Goal: Navigation & Orientation: Find specific page/section

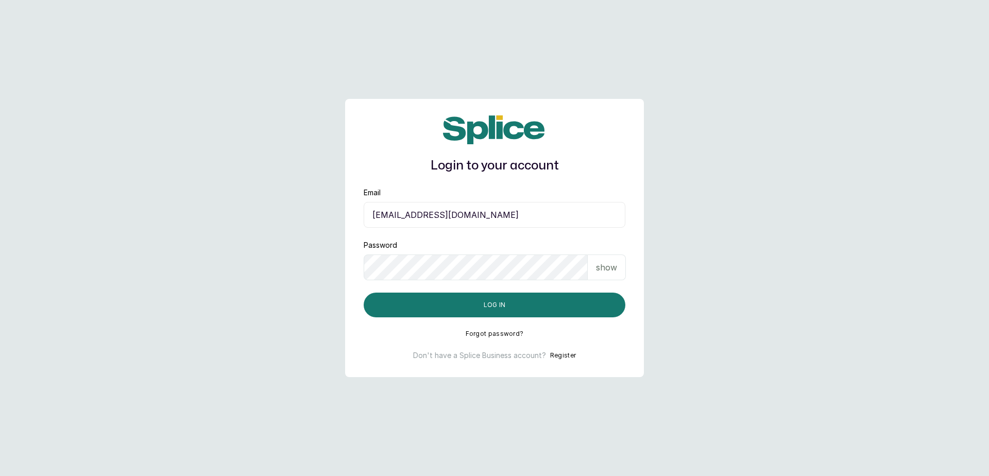
click at [455, 216] on input "[EMAIL_ADDRESS][DOMAIN_NAME]" at bounding box center [495, 215] width 262 height 26
type input "[EMAIL_ADDRESS][DOMAIN_NAME]"
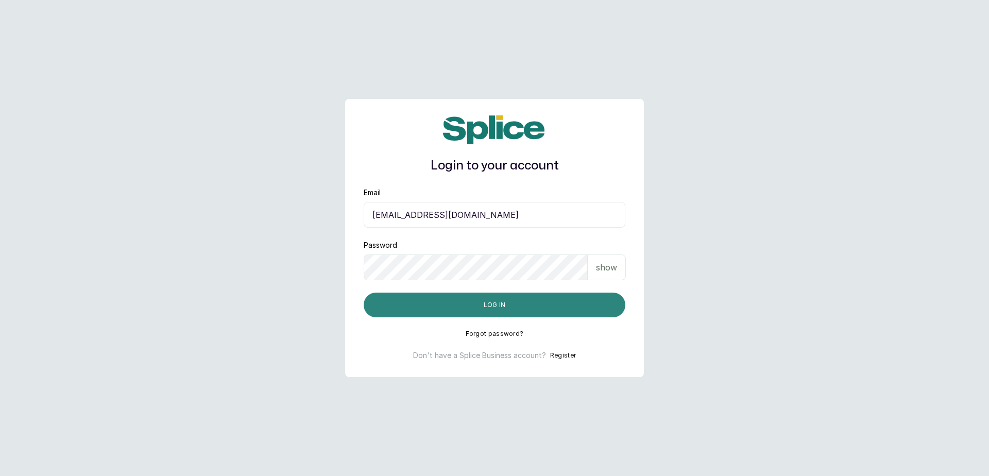
click at [494, 306] on button "Log in" at bounding box center [495, 305] width 262 height 25
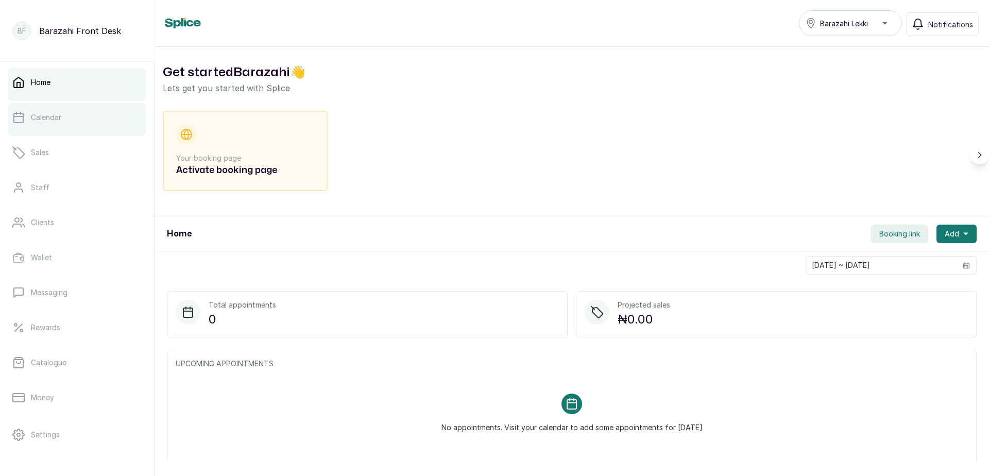
click at [51, 124] on link "Calendar" at bounding box center [77, 117] width 138 height 29
